Goal: Task Accomplishment & Management: Complete application form

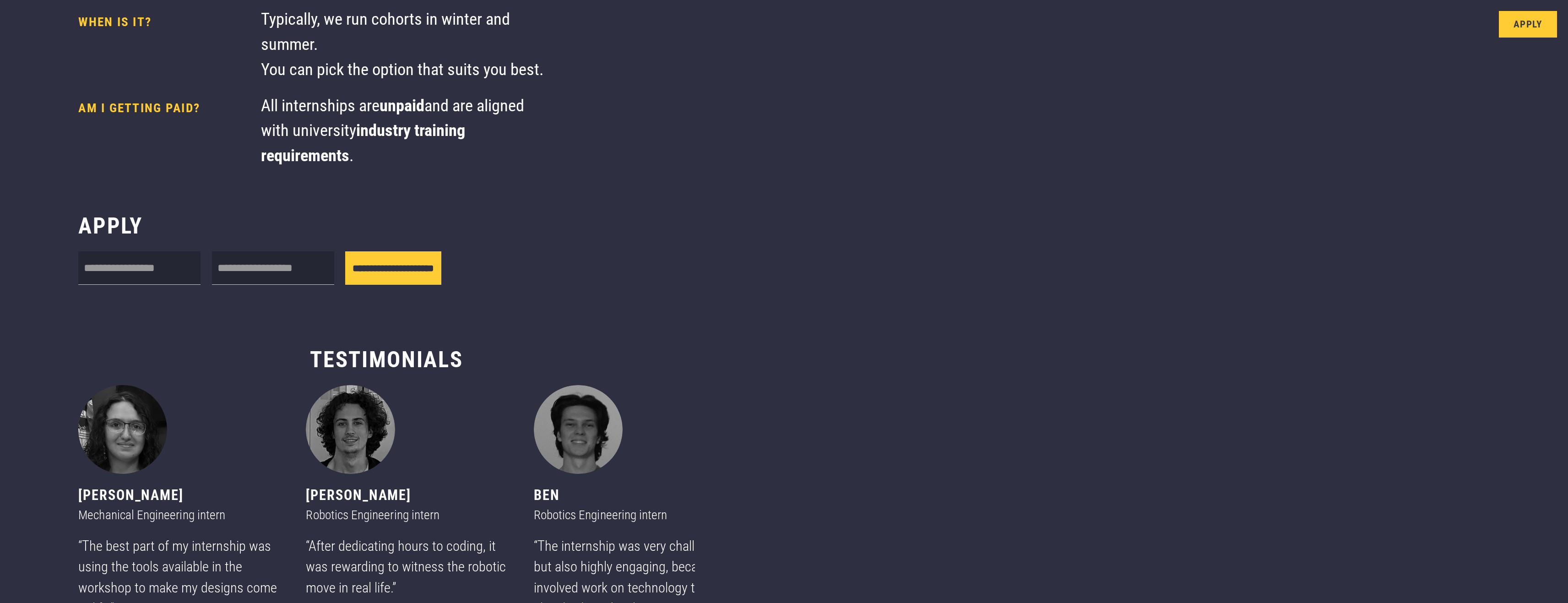
scroll to position [503, 0]
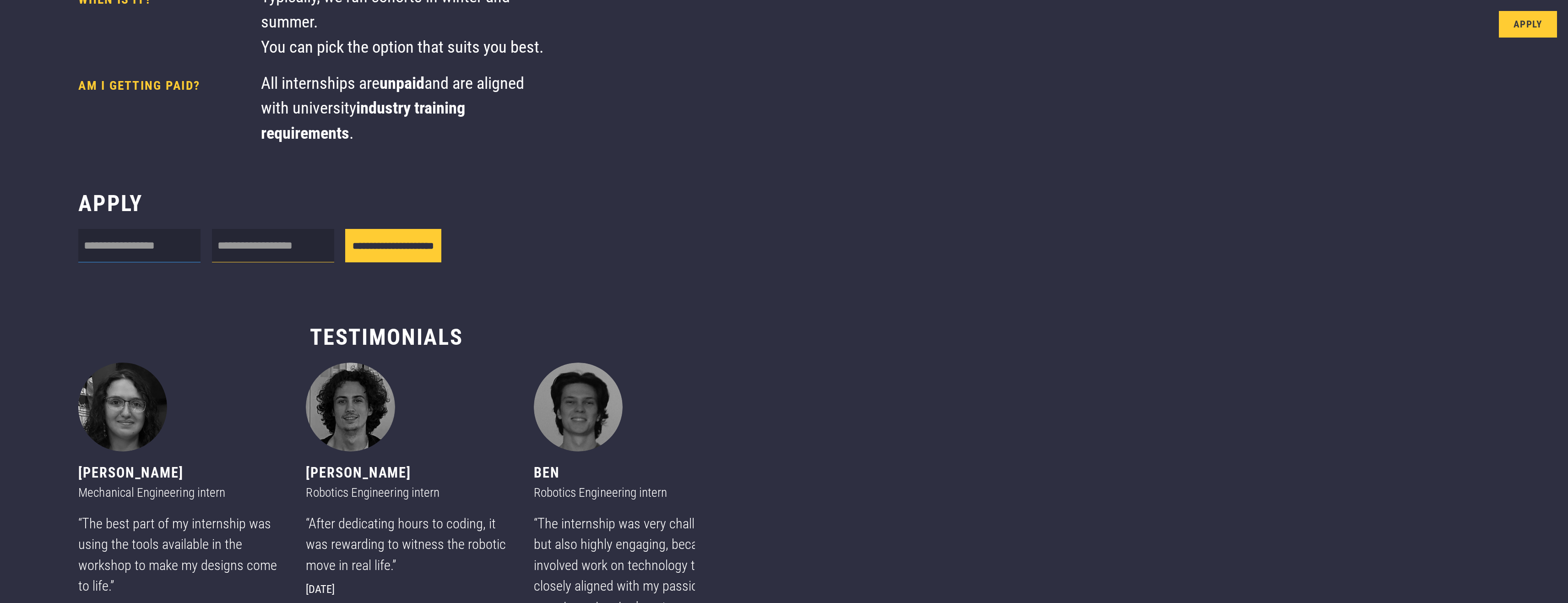
click at [147, 238] on input "Internship form" at bounding box center [139, 245] width 122 height 33
type input "*"
click at [265, 248] on input "Internship form" at bounding box center [273, 245] width 122 height 33
drag, startPoint x: 908, startPoint y: 149, endPoint x: 906, endPoint y: 112, distance: 37.1
click at [908, 147] on body "**********" at bounding box center [784, 144] width 1568 height 1294
